Goal: Information Seeking & Learning: Learn about a topic

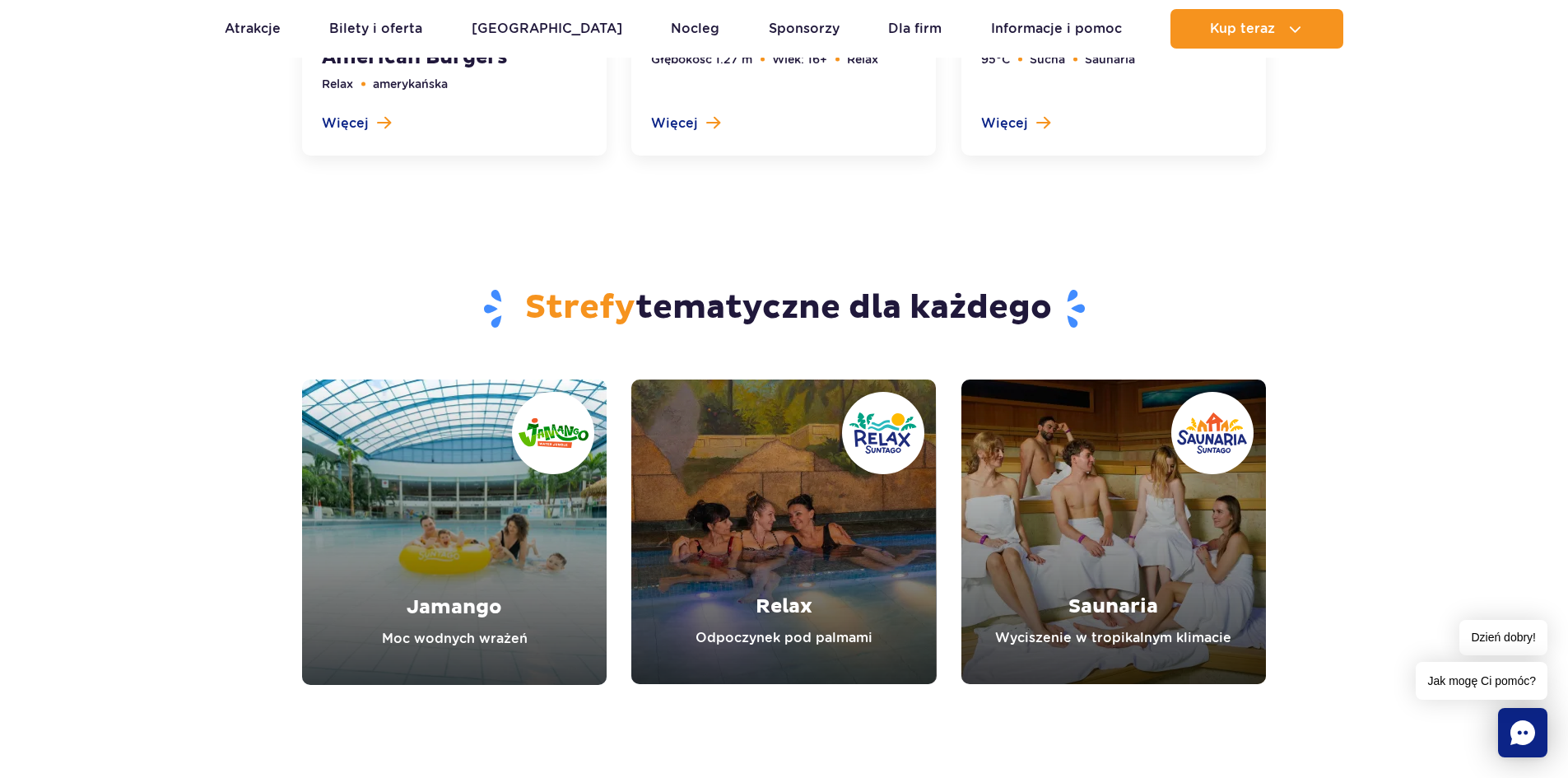
click at [1390, 253] on section "Strefy tematyczne dla każdego Jamango Moc wodnych wrażeń Relax Odpoczynek pod p…" at bounding box center [784, 436] width 1568 height 496
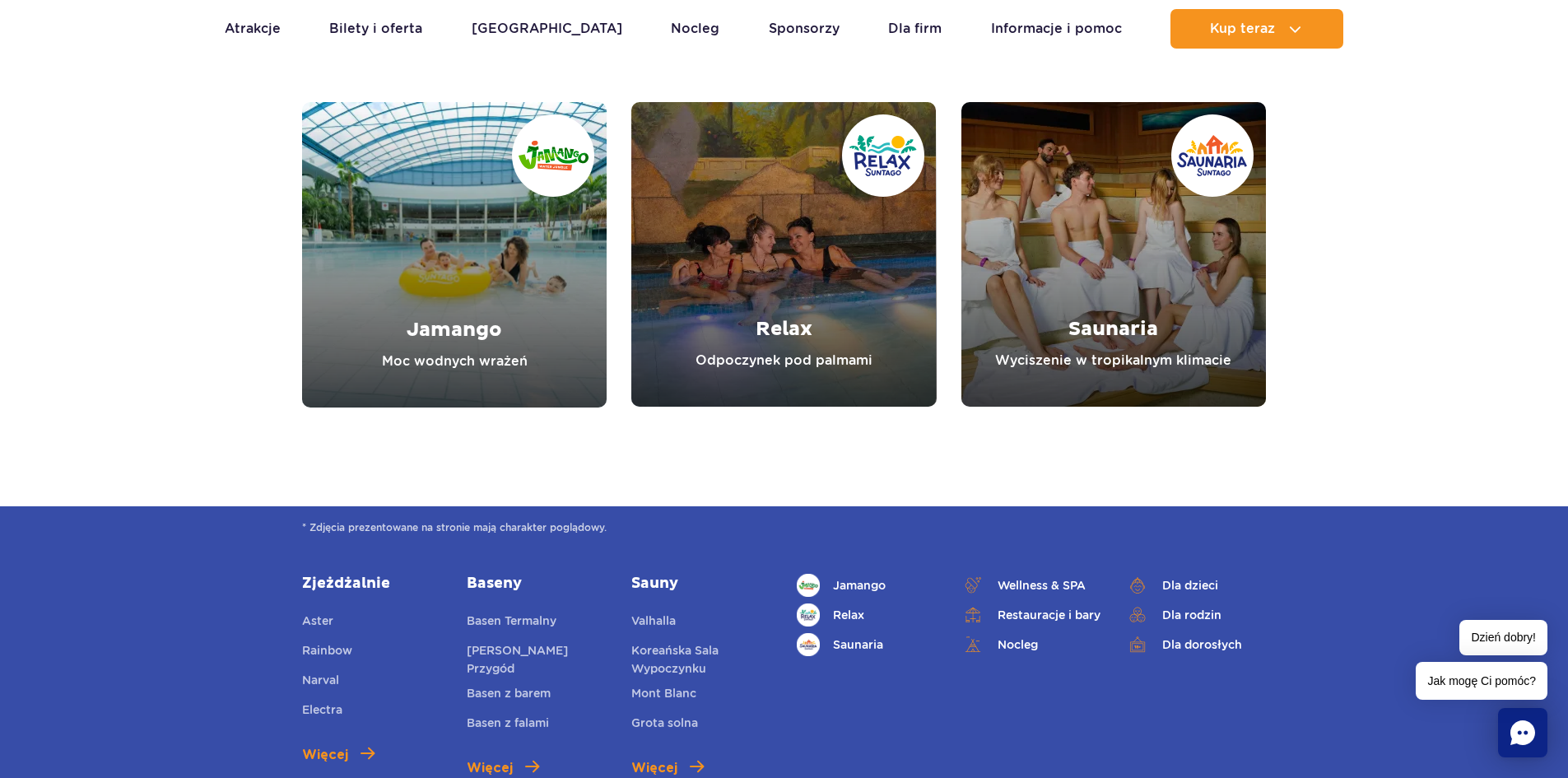
scroll to position [6093, 0]
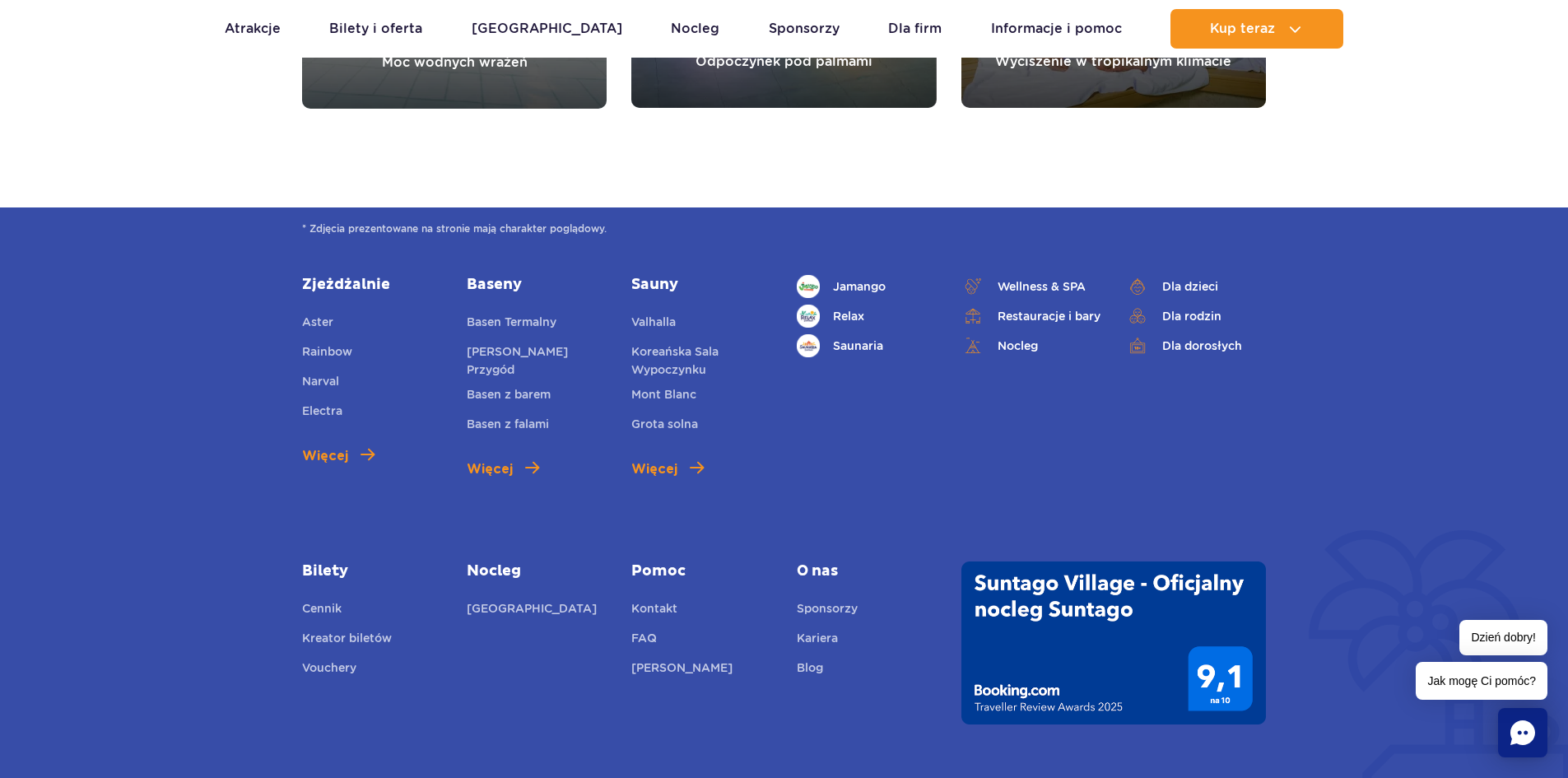
click at [826, 563] on span "O nas" at bounding box center [867, 571] width 140 height 20
click at [818, 568] on span "O nas" at bounding box center [867, 571] width 140 height 20
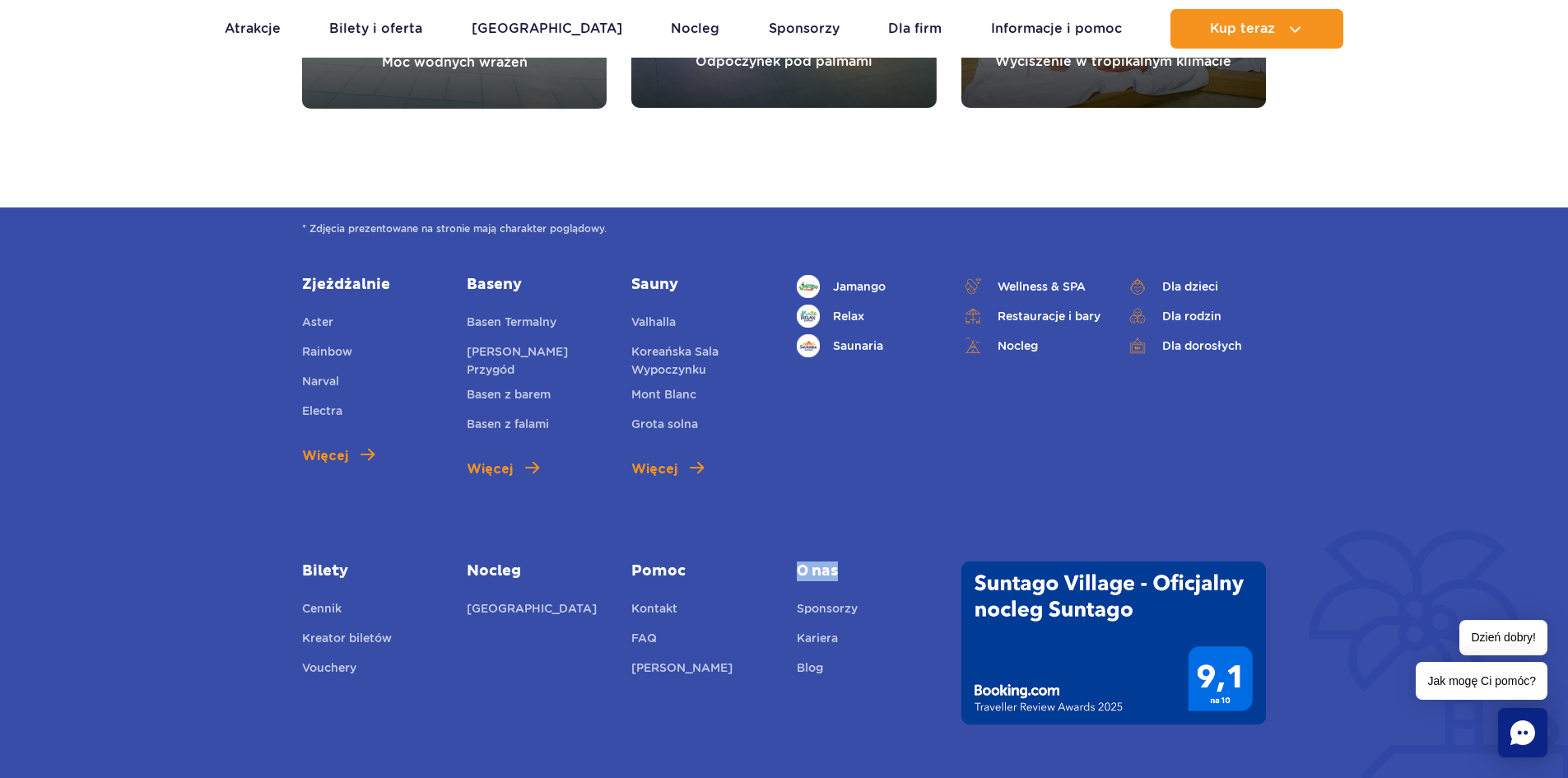
click at [818, 568] on span "O nas" at bounding box center [867, 571] width 140 height 20
click at [815, 567] on span "O nas" at bounding box center [867, 571] width 140 height 20
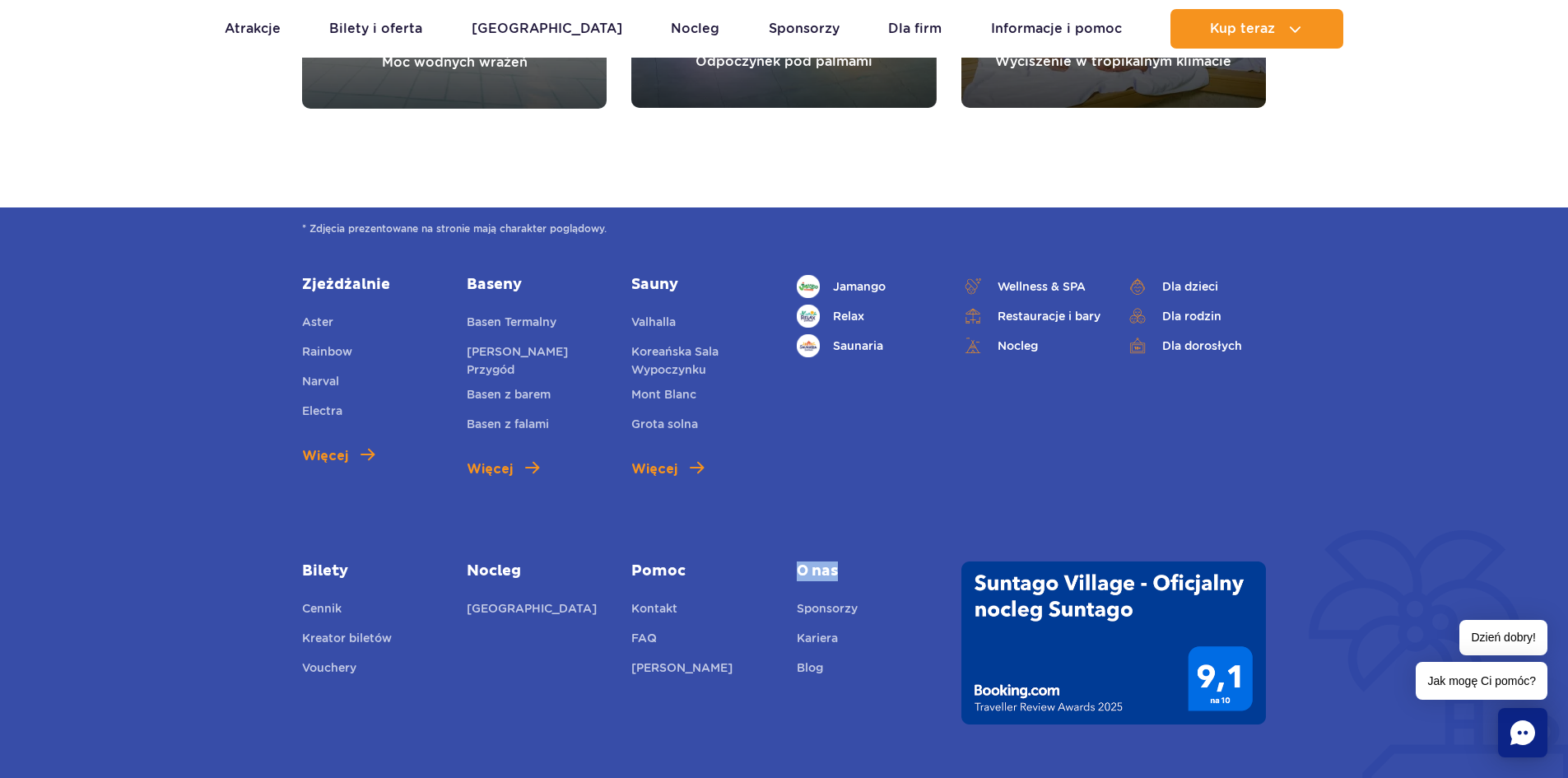
drag, startPoint x: 798, startPoint y: 577, endPoint x: 857, endPoint y: 568, distance: 59.7
click at [857, 568] on span "O nas" at bounding box center [867, 571] width 140 height 20
click at [857, 559] on div "Zjeżdżalnie Aster Rainbow Narval Electra Więcej Baseny Basen Termalny Mamba Rze…" at bounding box center [784, 500] width 989 height 449
drag, startPoint x: 791, startPoint y: 570, endPoint x: 876, endPoint y: 567, distance: 85.1
click at [876, 567] on div "O nas Sponsorzy Kariera Blog" at bounding box center [867, 622] width 165 height 120
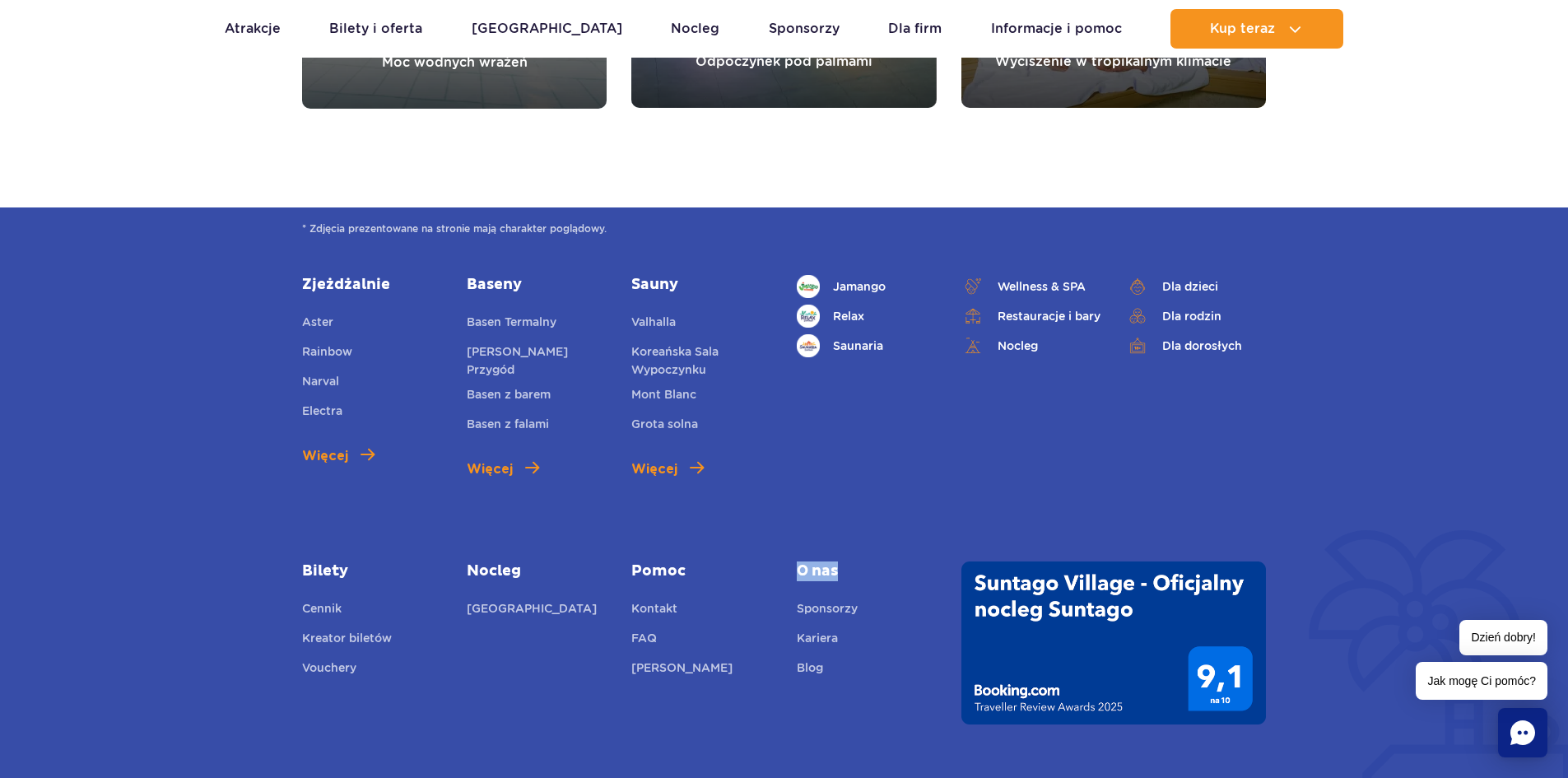
click at [885, 562] on span "O nas" at bounding box center [867, 571] width 140 height 20
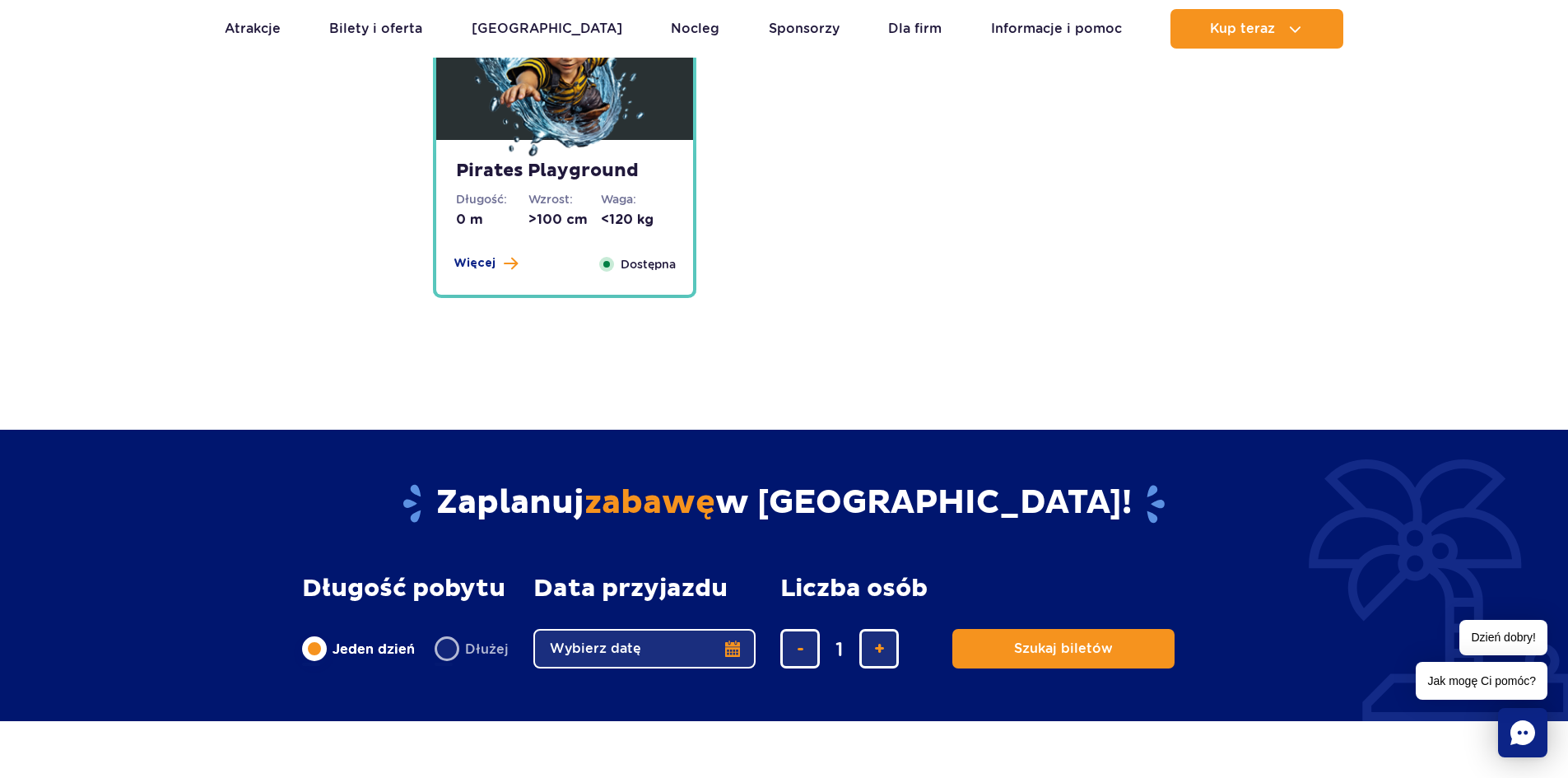
scroll to position [3855, 0]
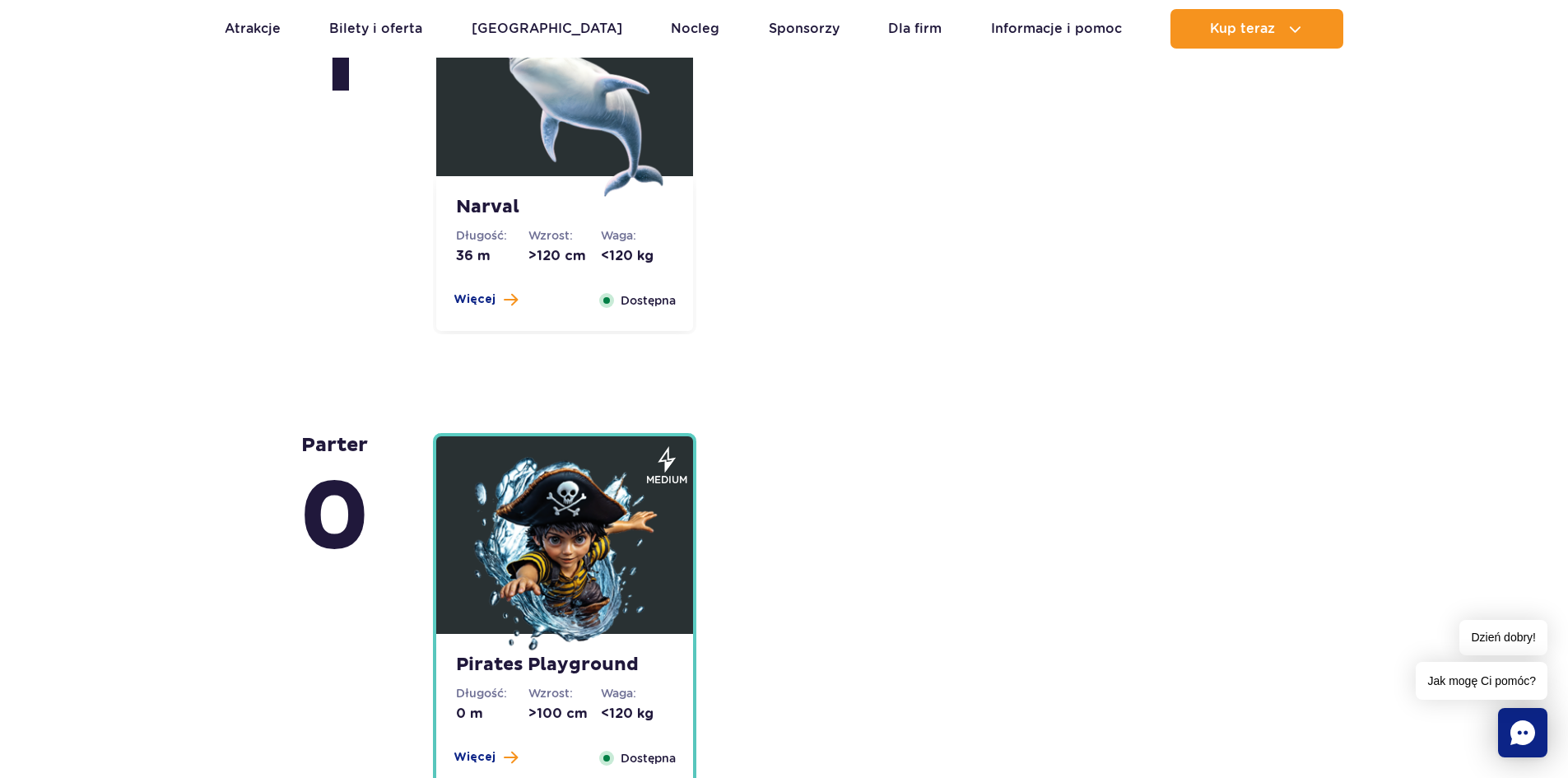
drag, startPoint x: 1096, startPoint y: 20, endPoint x: 1098, endPoint y: 59, distance: 39.1
click at [1096, 20] on link "Informacje i pomoc" at bounding box center [1057, 29] width 131 height 39
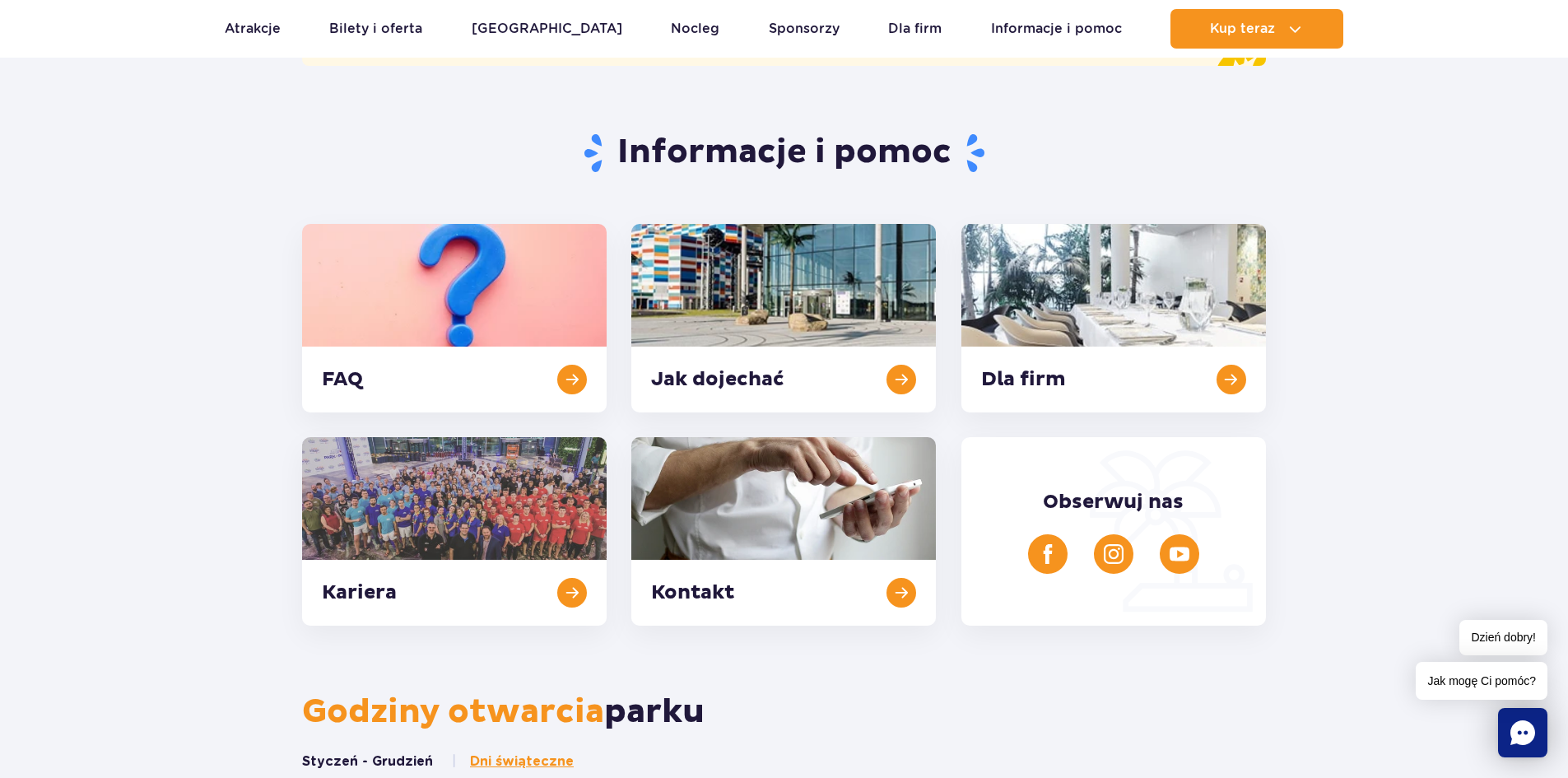
scroll to position [412, 0]
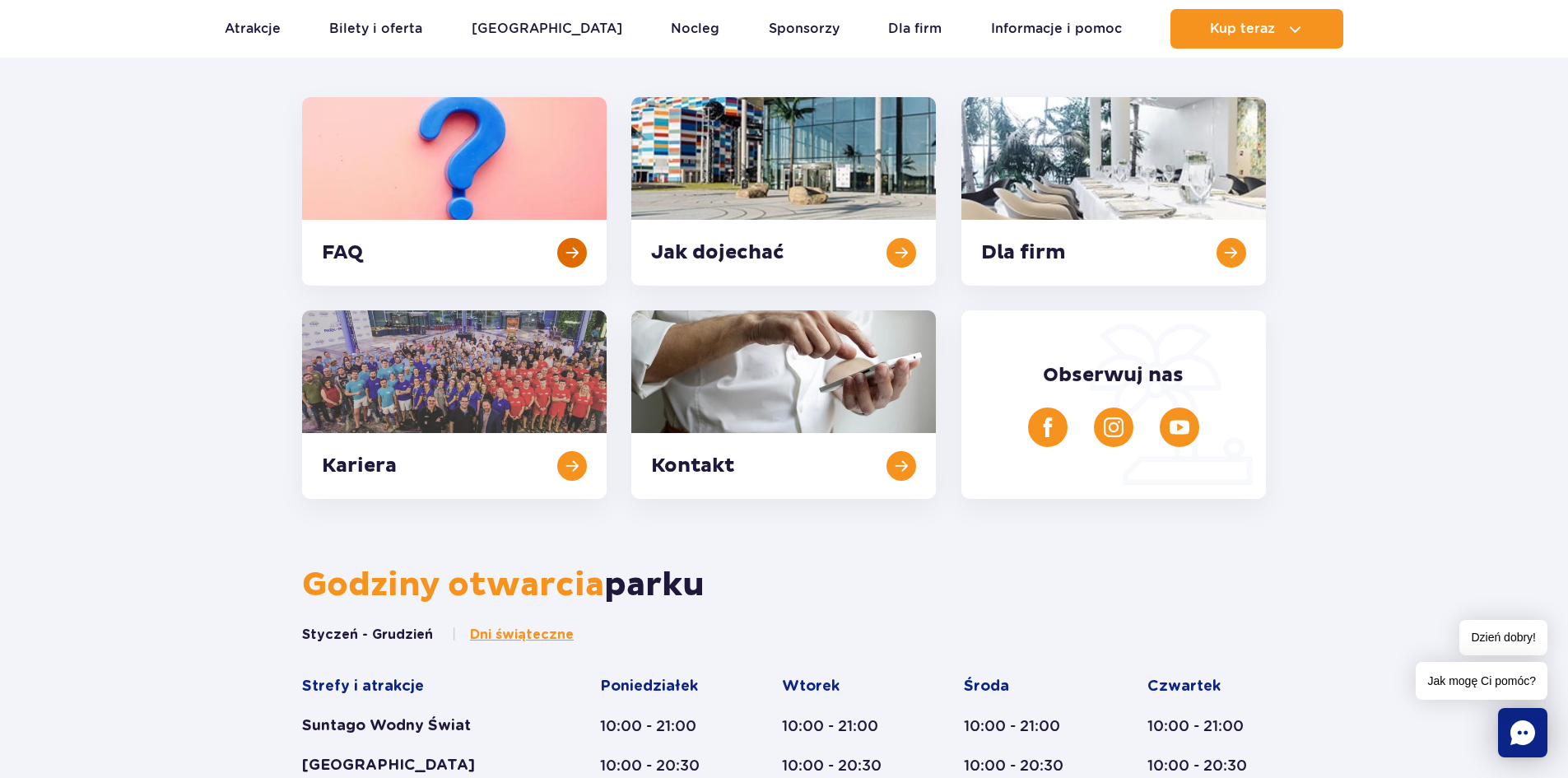
click at [482, 262] on link at bounding box center [454, 191] width 304 height 188
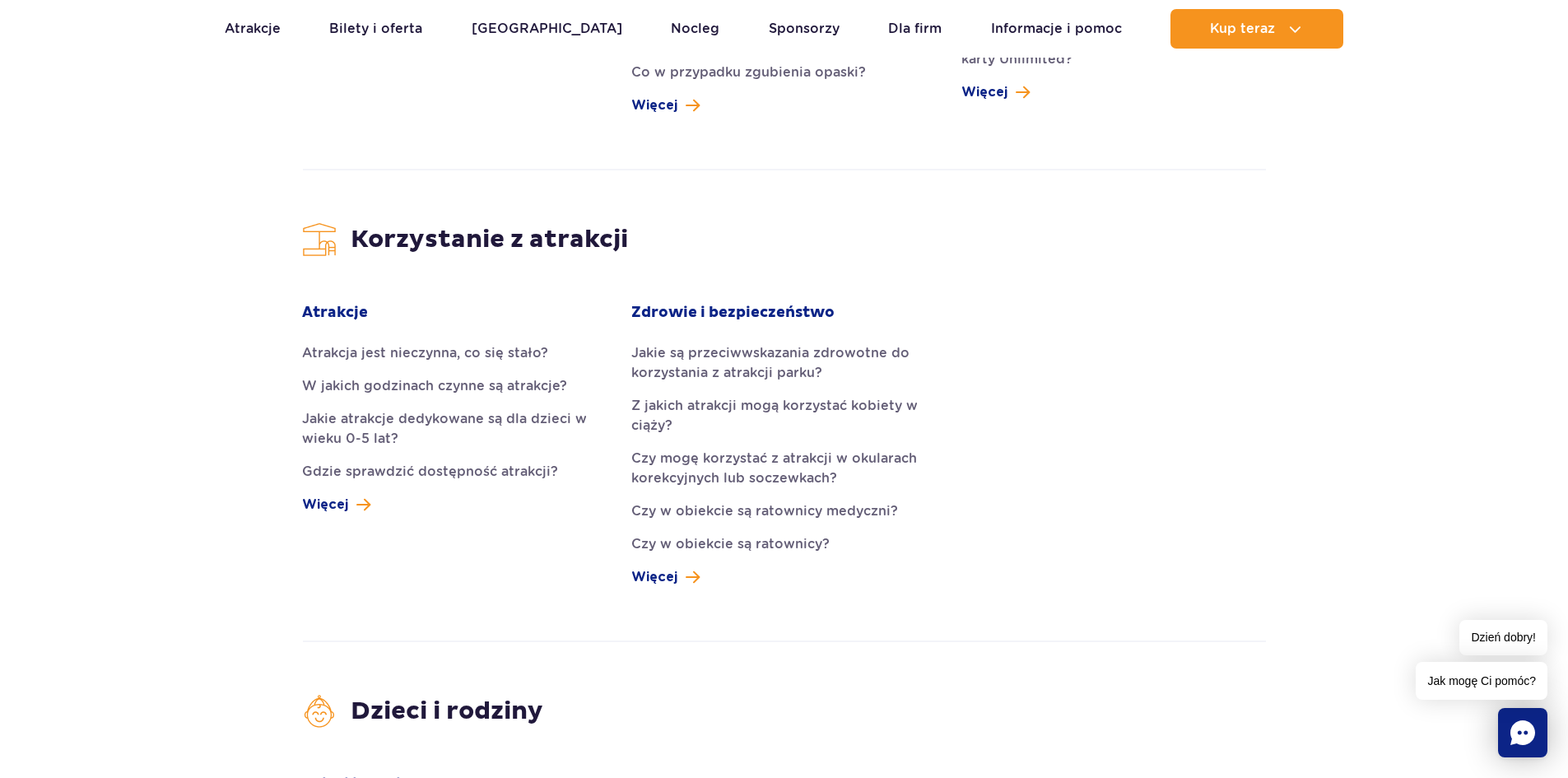
scroll to position [2059, 0]
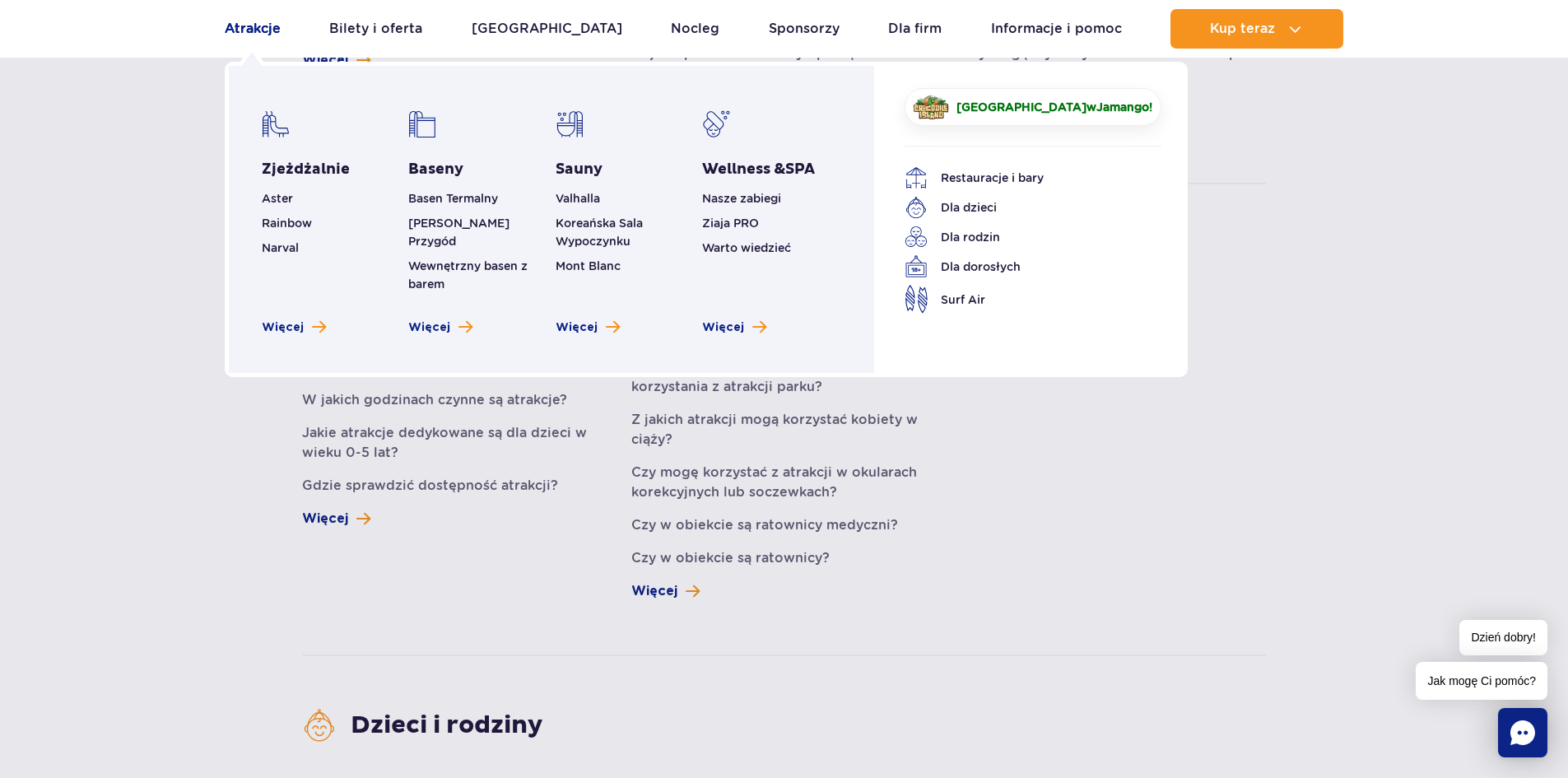
click at [271, 29] on link "Atrakcje" at bounding box center [253, 29] width 56 height 39
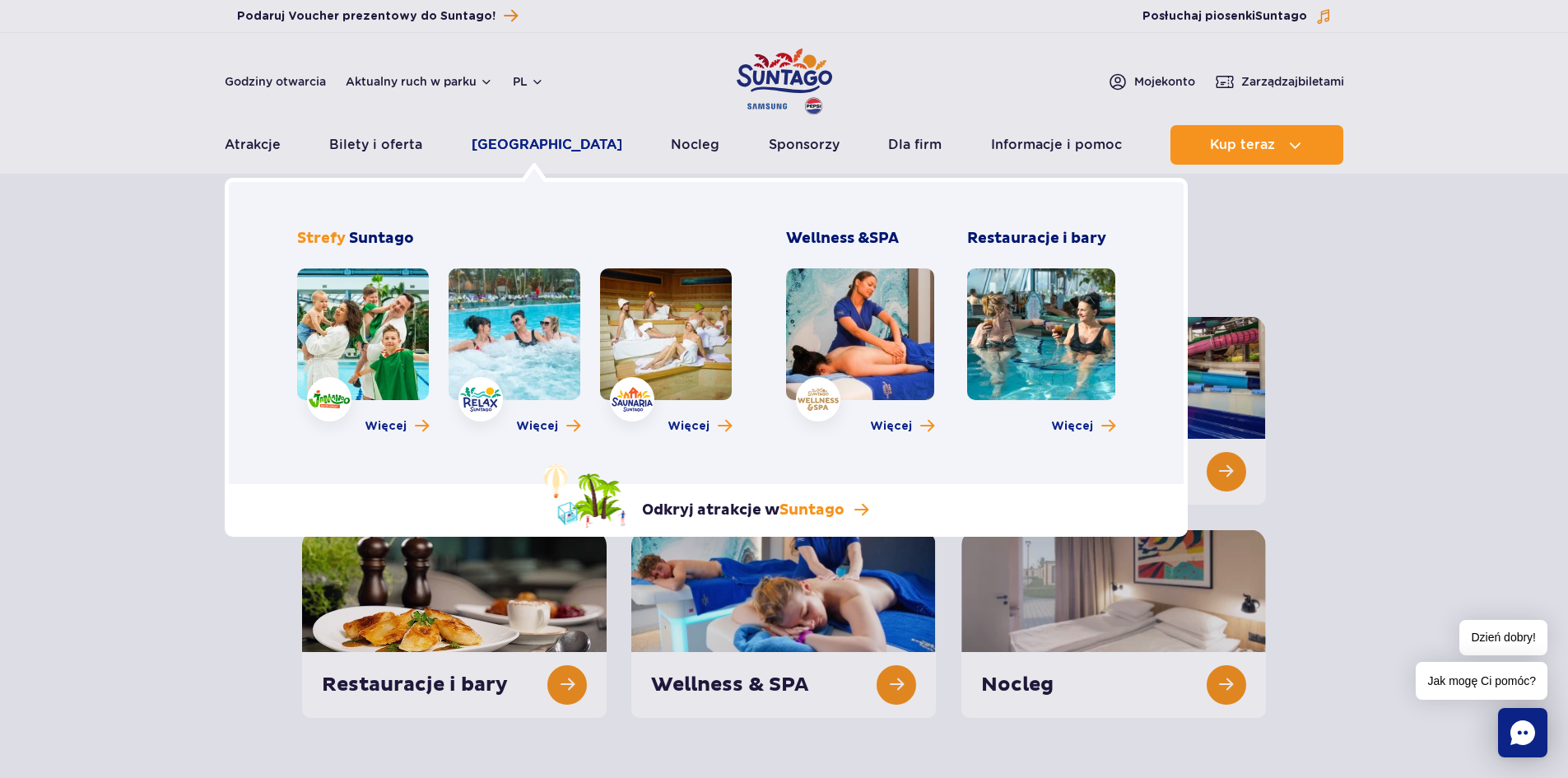
click at [507, 145] on link "[GEOGRAPHIC_DATA]" at bounding box center [547, 145] width 151 height 39
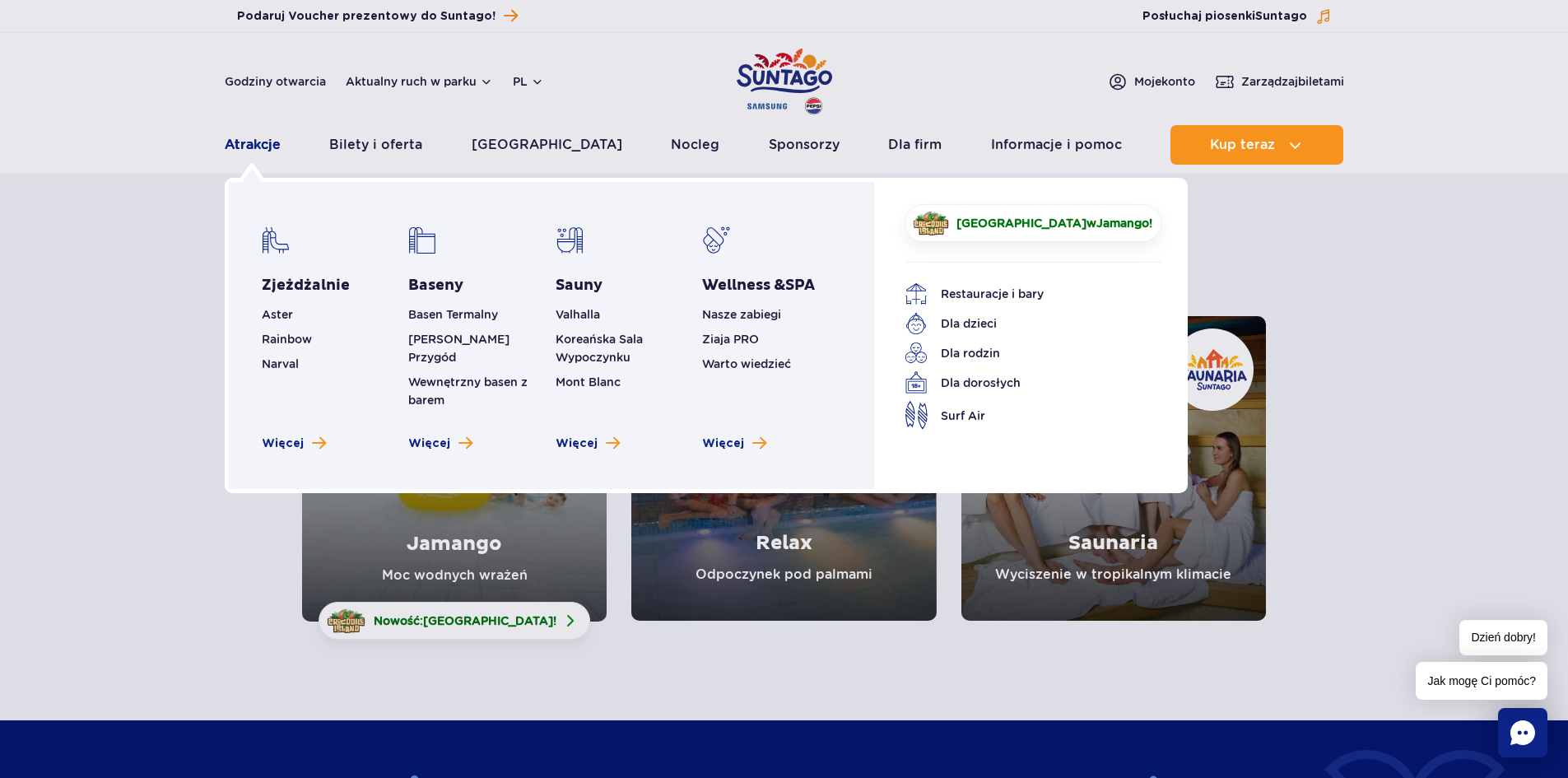
click at [264, 142] on link "Atrakcje" at bounding box center [253, 145] width 56 height 39
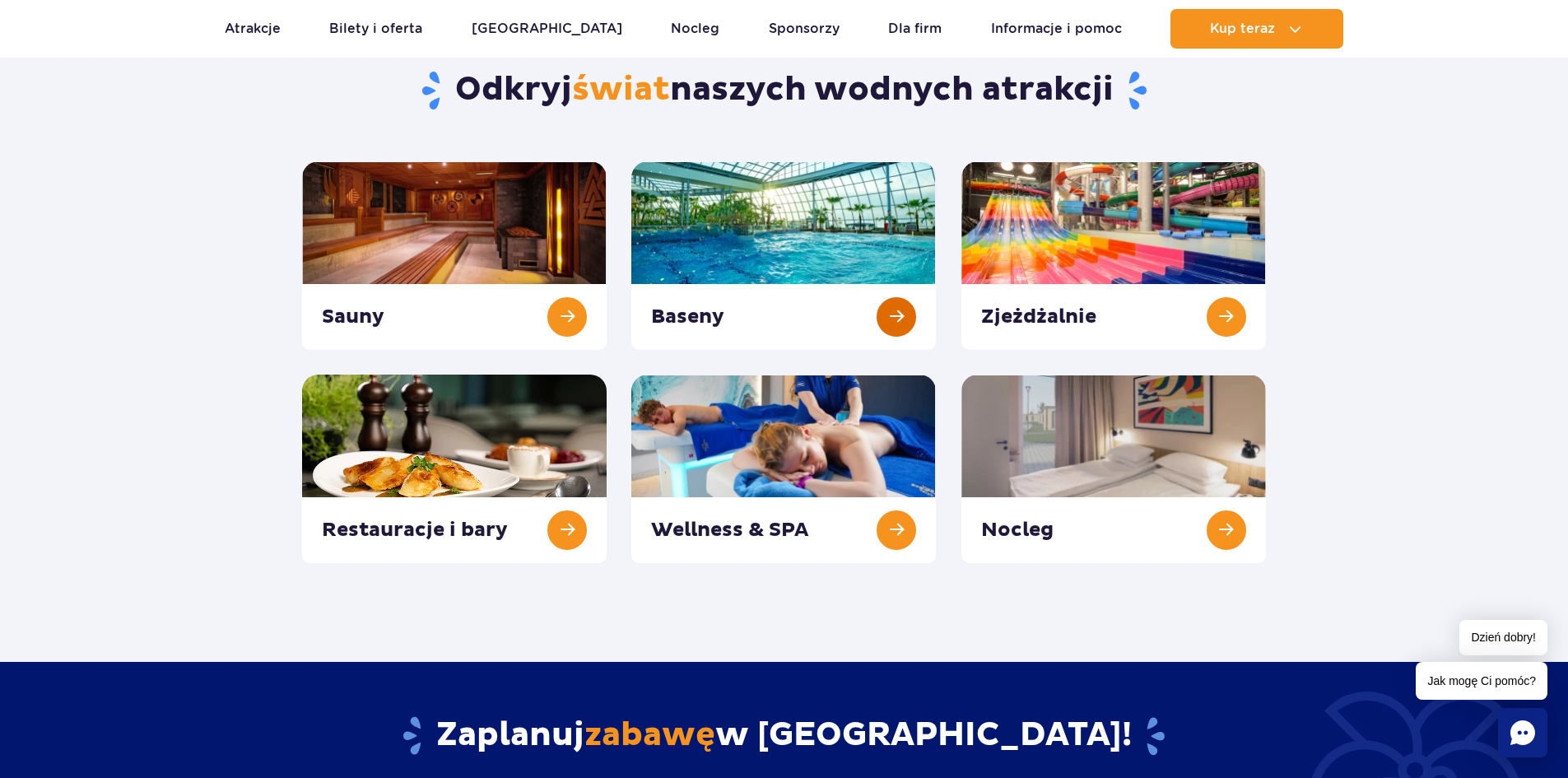
scroll to position [165, 0]
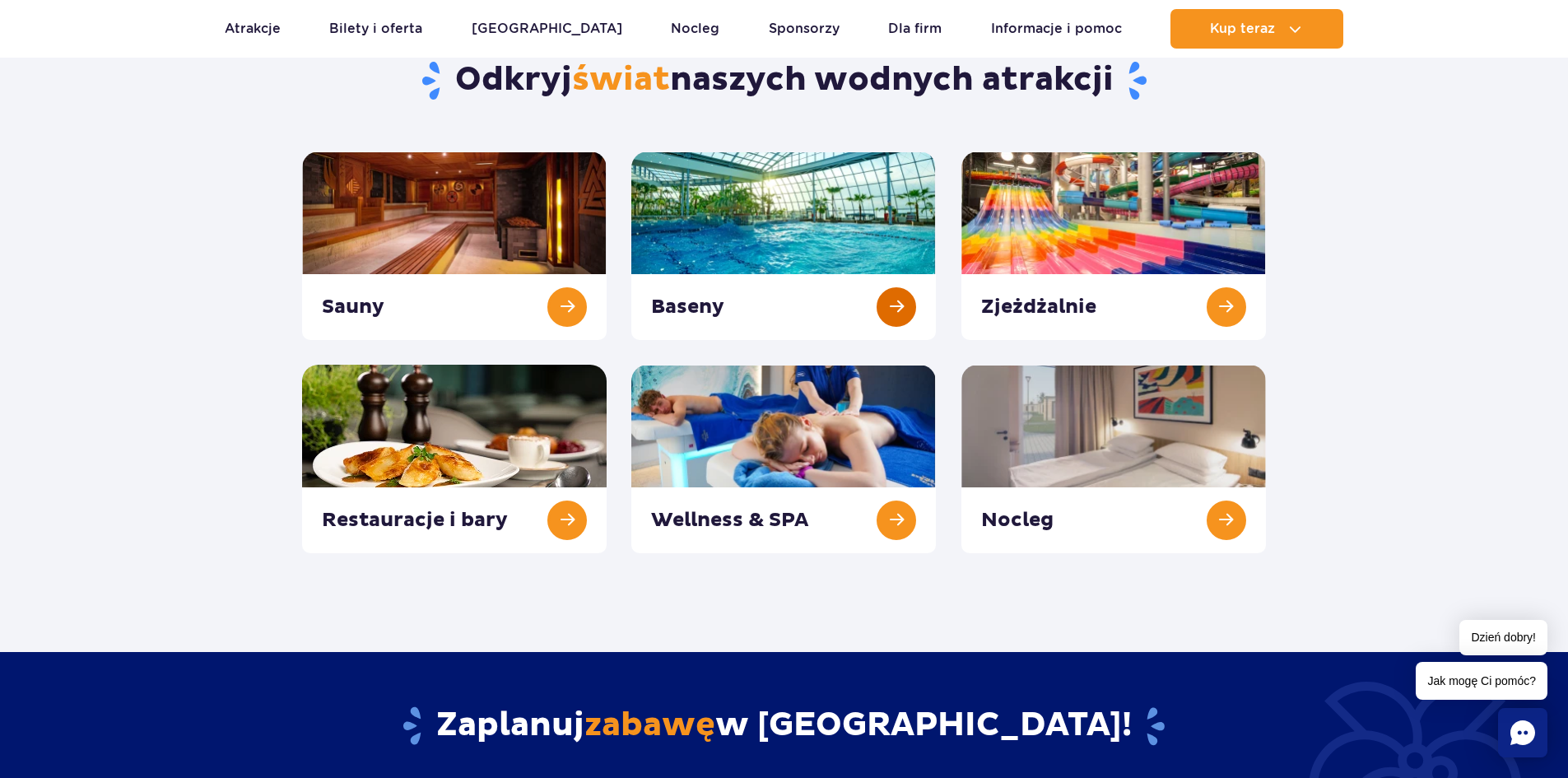
click at [825, 295] on link at bounding box center [784, 245] width 304 height 188
click at [1062, 296] on link at bounding box center [1113, 245] width 304 height 188
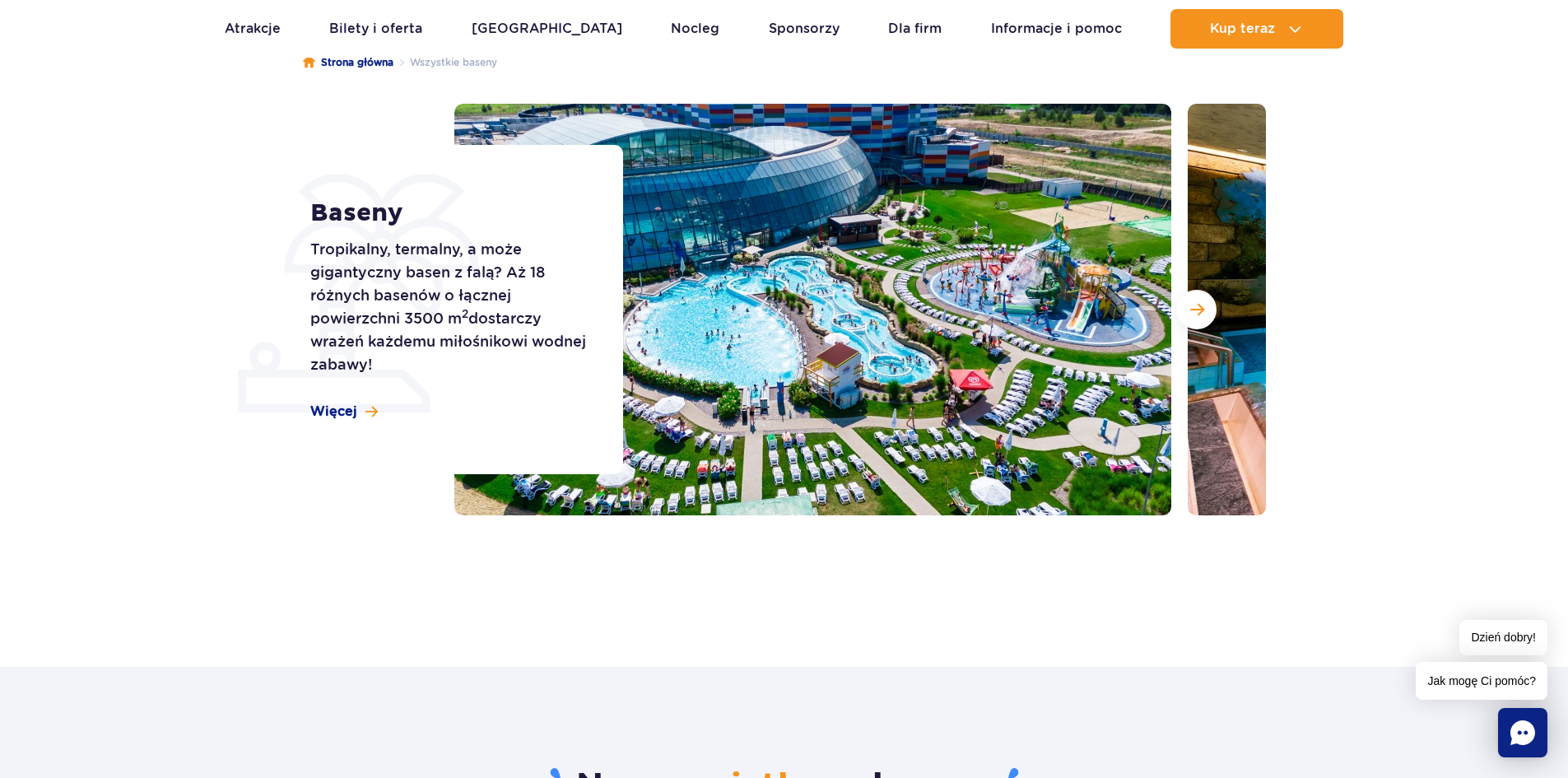
scroll to position [165, 0]
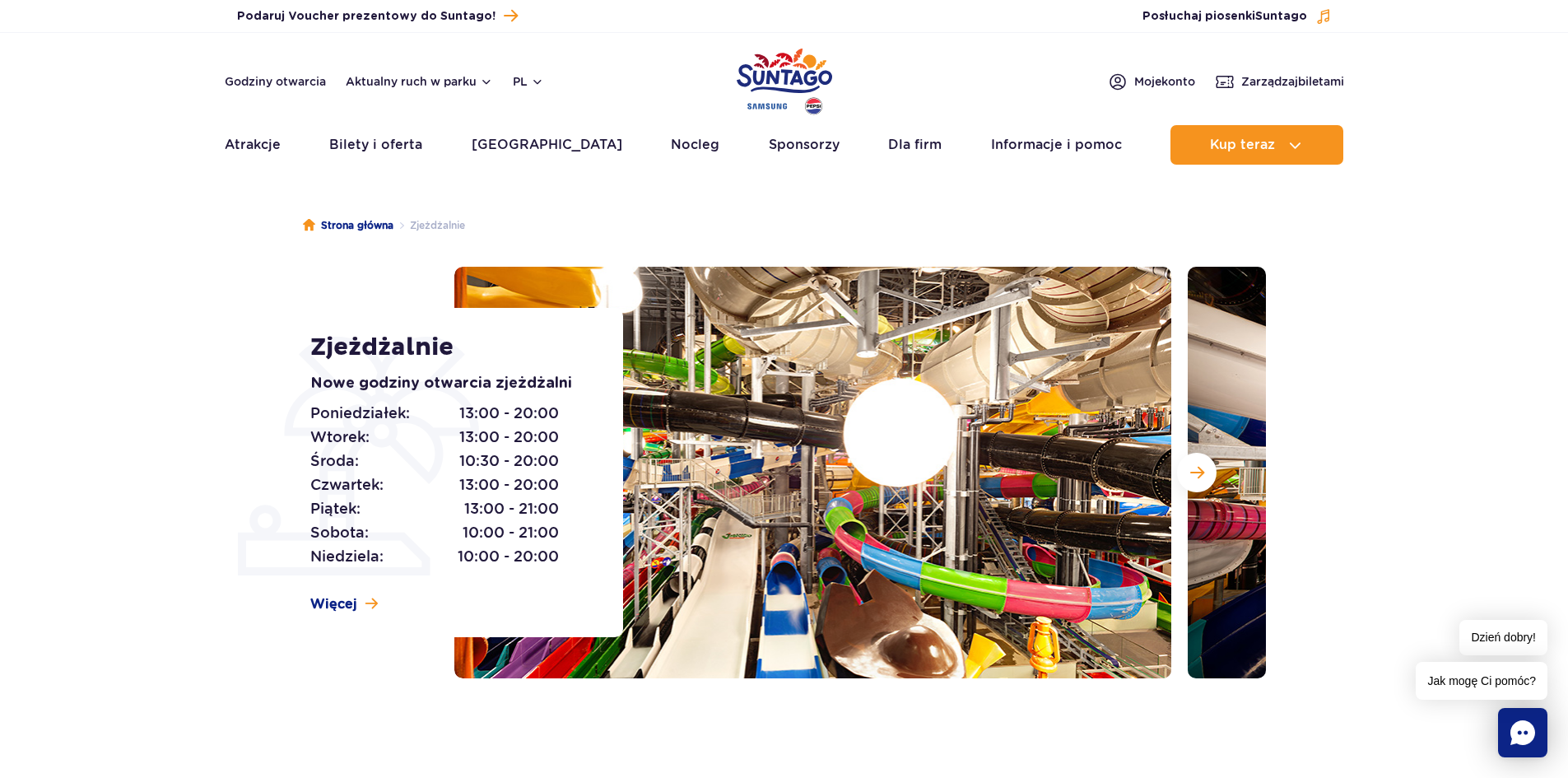
click at [1, 342] on section "Zjeżdżalnie Nowe godziny otwarcia zjeżdżalni Poniedziałek: 13:00 - 20:00 Wtorek…" at bounding box center [784, 473] width 1568 height 412
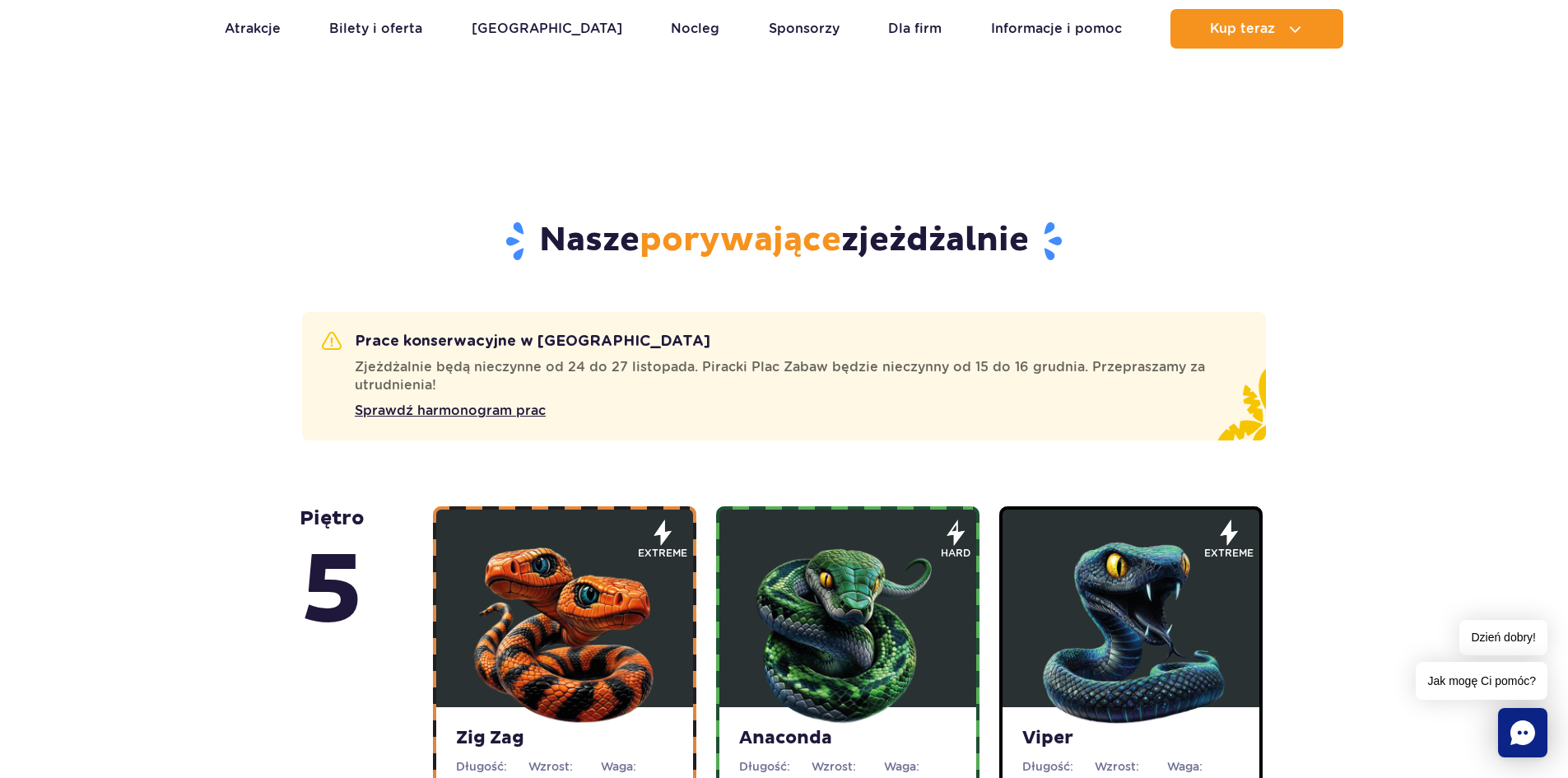
scroll to position [1070, 0]
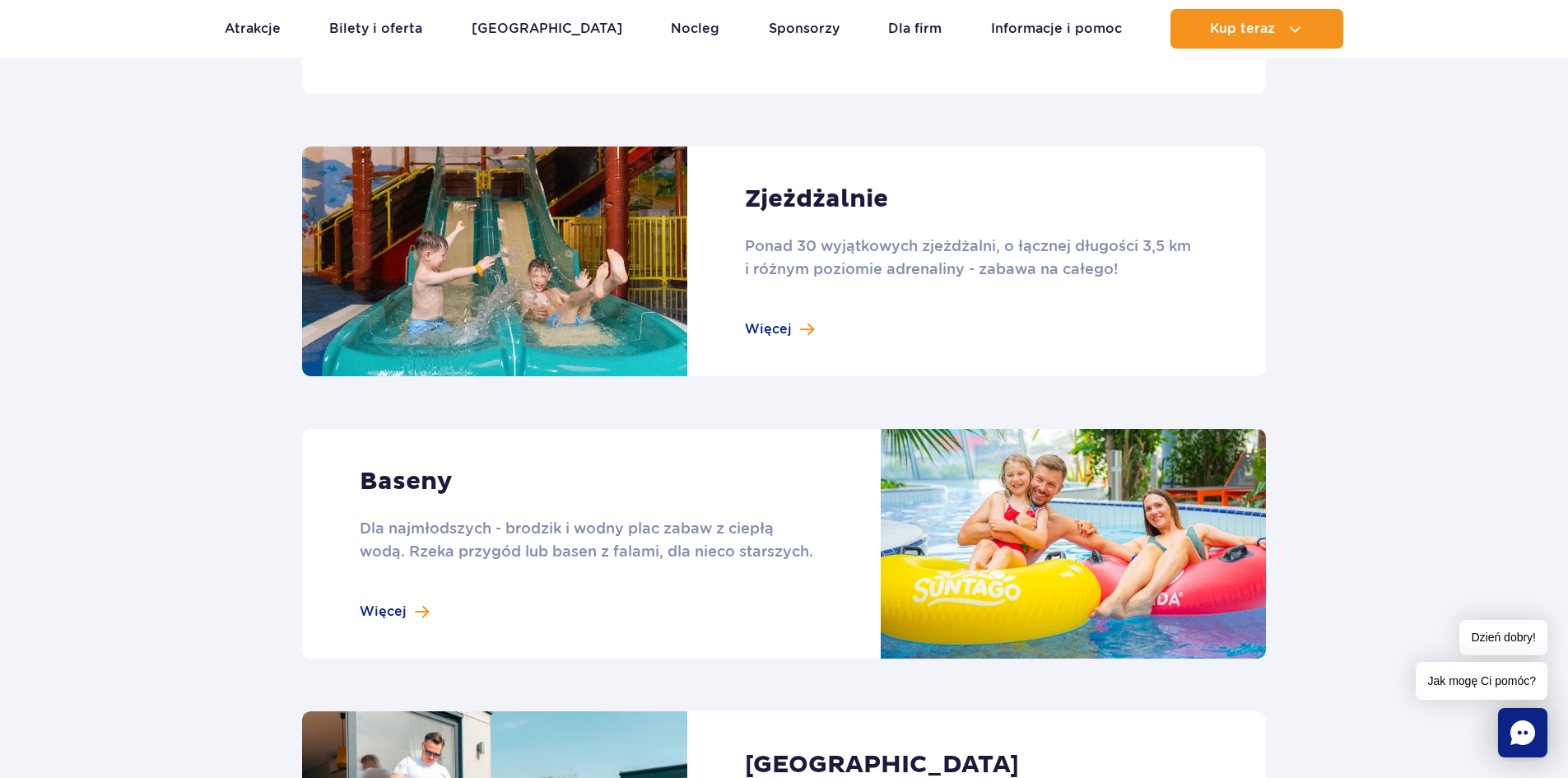
scroll to position [1152, 0]
